Goal: Task Accomplishment & Management: Use online tool/utility

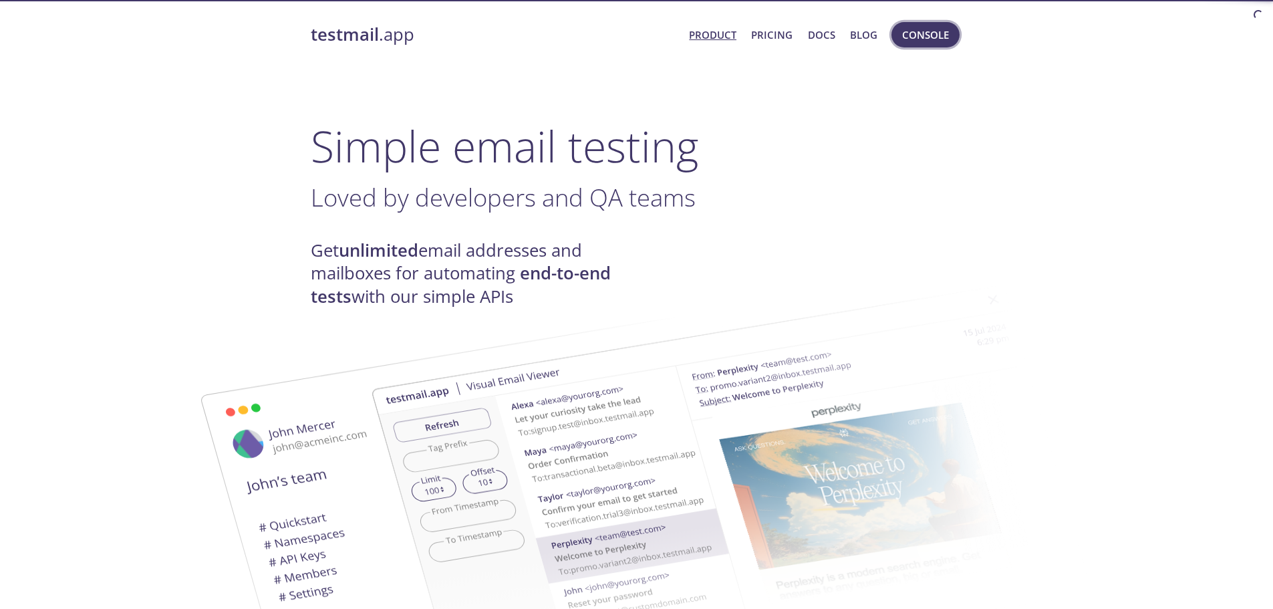
click at [932, 43] on span "Console" at bounding box center [925, 34] width 47 height 17
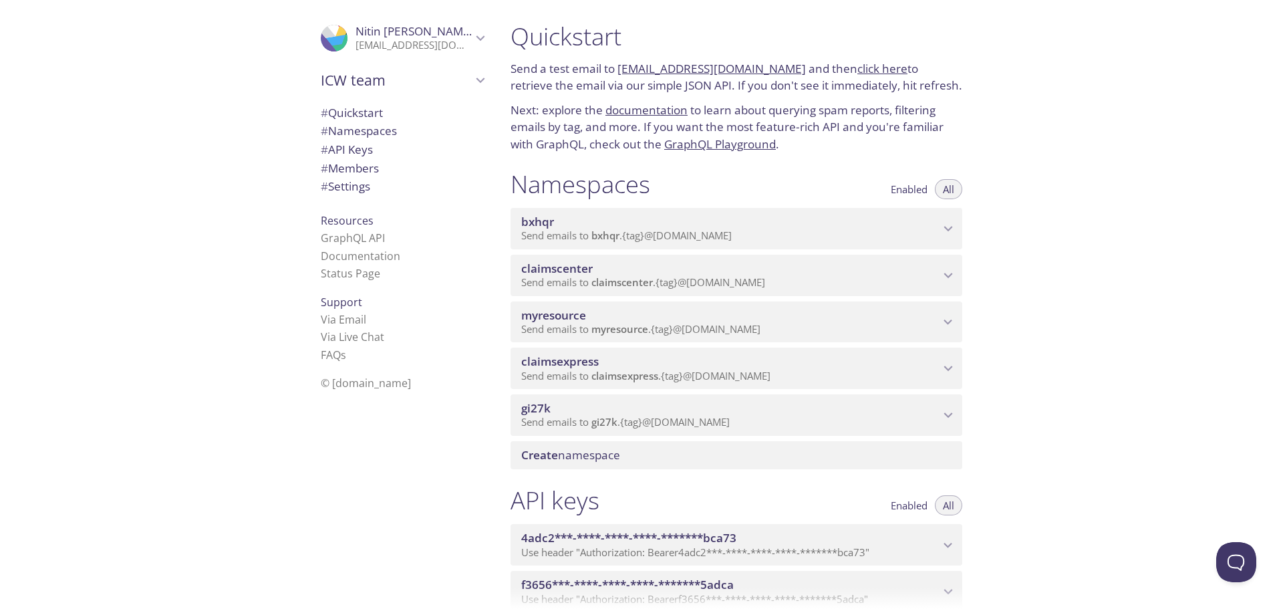
click at [573, 319] on span "myresource" at bounding box center [553, 314] width 65 height 15
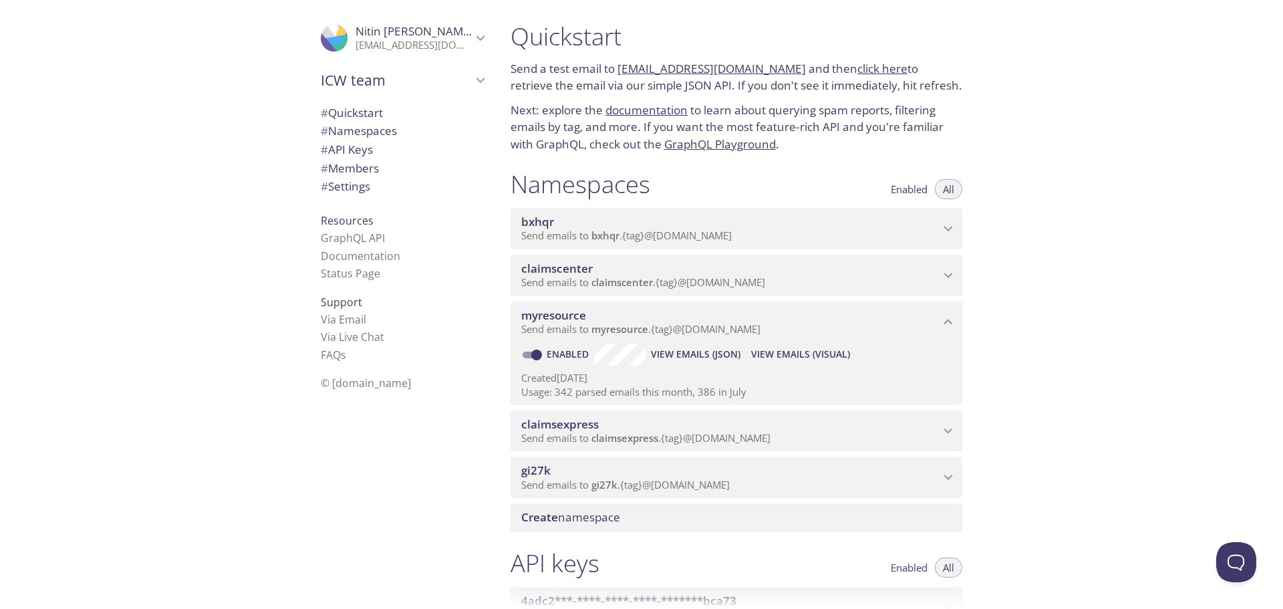
click at [769, 355] on span "View Emails (Visual)" at bounding box center [800, 354] width 99 height 16
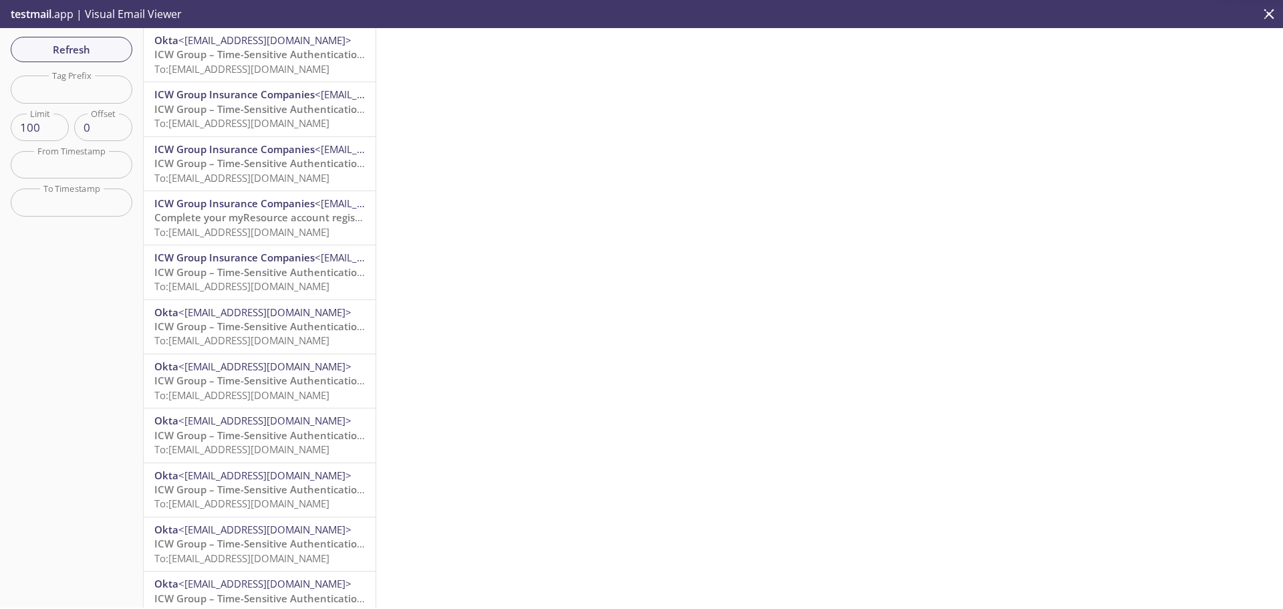
click at [276, 70] on span "To: [EMAIL_ADDRESS][DOMAIN_NAME]" at bounding box center [241, 68] width 175 height 13
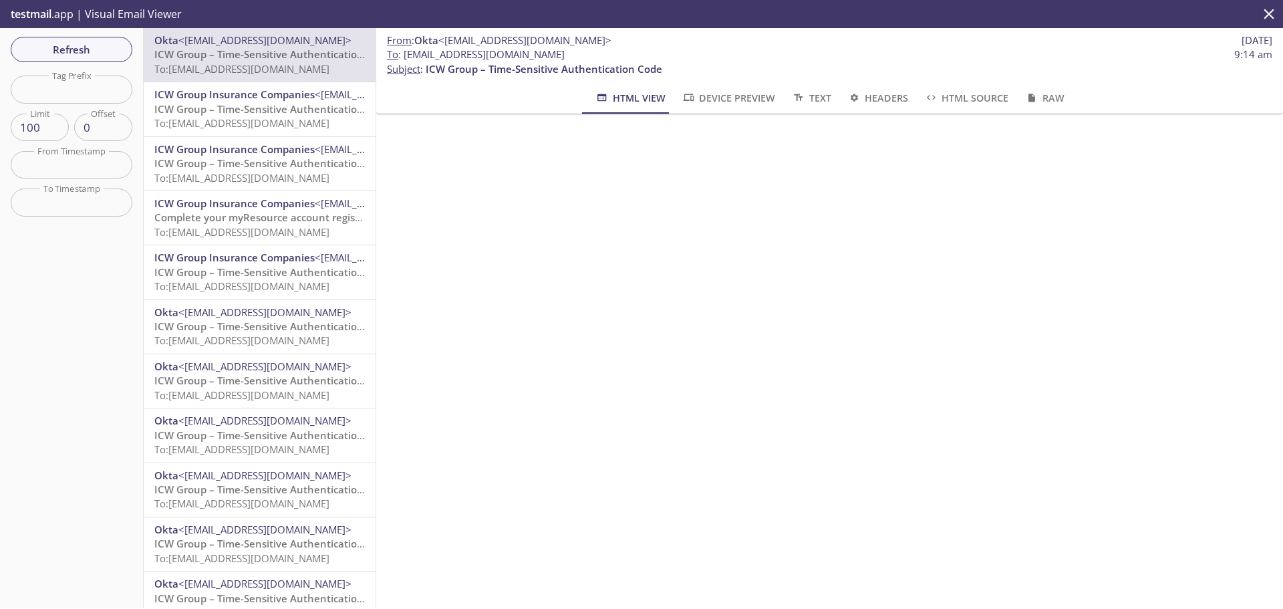
drag, startPoint x: 611, startPoint y: 53, endPoint x: 513, endPoint y: 56, distance: 98.3
click at [513, 56] on span "To : [EMAIL_ADDRESS][DOMAIN_NAME] 9:14 am" at bounding box center [830, 54] width 886 height 14
copy span "@[DOMAIN_NAME]"
